Goal: Check status: Check status

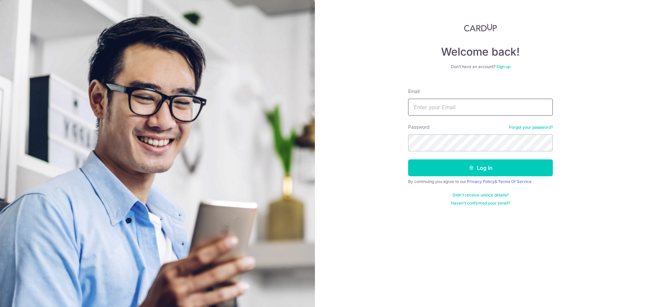
drag, startPoint x: 458, startPoint y: 109, endPoint x: 509, endPoint y: 109, distance: 51.1
click at [458, 109] on input "Email" at bounding box center [480, 107] width 145 height 17
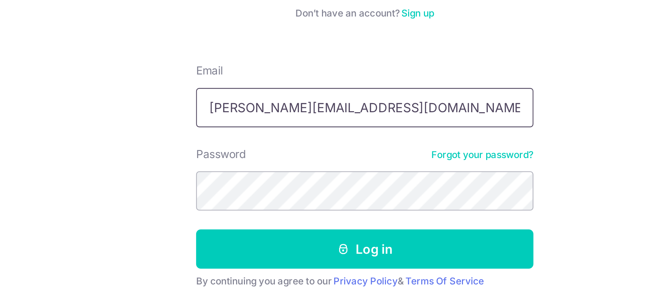
type input "[PERSON_NAME][EMAIL_ADDRESS][DOMAIN_NAME]"
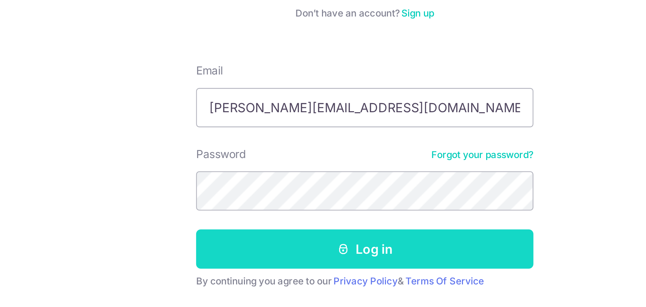
click at [488, 166] on button "Log in" at bounding box center [480, 167] width 145 height 17
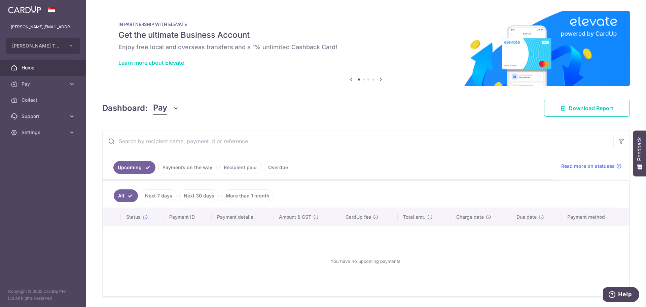
click at [238, 170] on div at bounding box center [326, 155] width 652 height 310
click at [250, 165] on link "Recipient paid" at bounding box center [240, 167] width 42 height 13
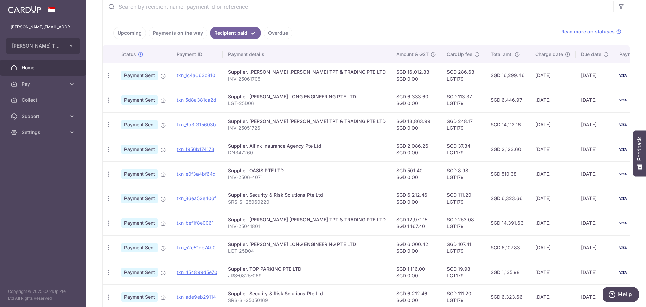
scroll to position [135, 0]
click at [631, 72] on span "0506" at bounding box center [637, 75] width 12 height 6
click at [631, 97] on span "0506" at bounding box center [637, 100] width 12 height 6
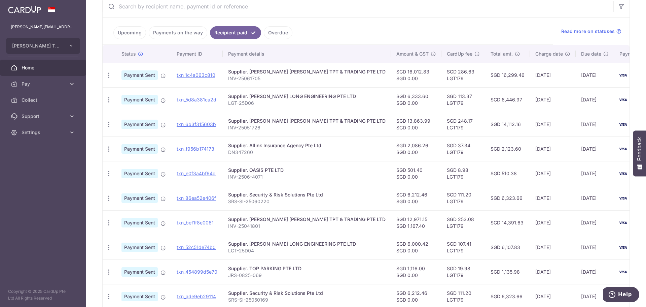
click at [614, 72] on td "0506" at bounding box center [639, 75] width 51 height 25
click at [631, 98] on span "0506" at bounding box center [637, 100] width 12 height 6
click at [631, 75] on span "0506" at bounding box center [637, 75] width 12 height 6
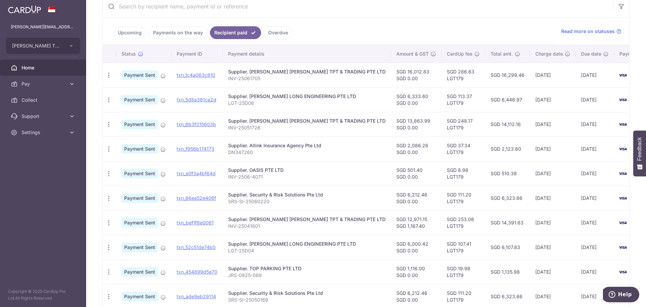
click at [631, 75] on span "0506" at bounding box center [637, 75] width 12 height 6
click at [614, 103] on td "0506" at bounding box center [639, 99] width 51 height 25
click at [631, 72] on span "0506" at bounding box center [637, 75] width 12 height 6
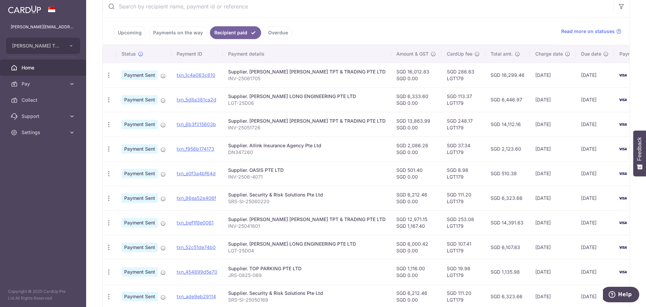
click at [631, 99] on span "0506" at bounding box center [637, 100] width 12 height 6
click at [631, 74] on span "0506" at bounding box center [637, 75] width 12 height 6
click at [614, 94] on td "0506" at bounding box center [639, 99] width 51 height 25
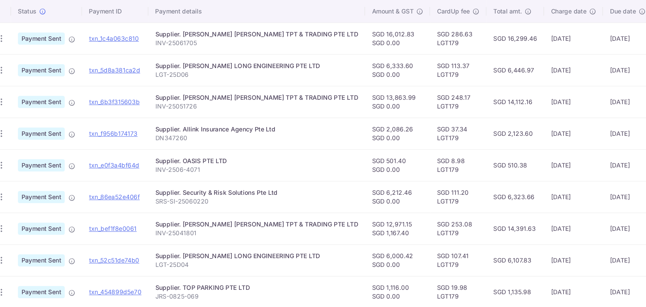
scroll to position [153, 0]
